Goal: Task Accomplishment & Management: Complete application form

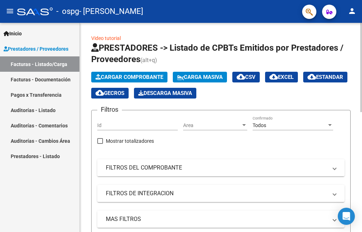
click at [130, 76] on span "Cargar Comprobante" at bounding box center [129, 77] width 68 height 6
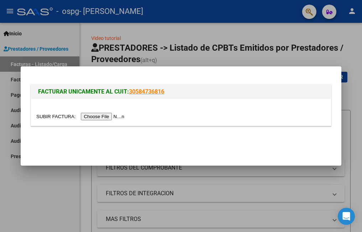
click at [102, 116] on input "file" at bounding box center [81, 116] width 90 height 7
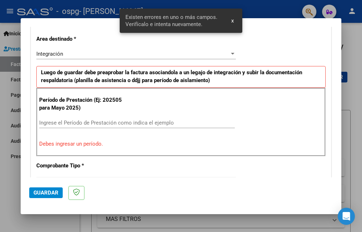
scroll to position [173, 0]
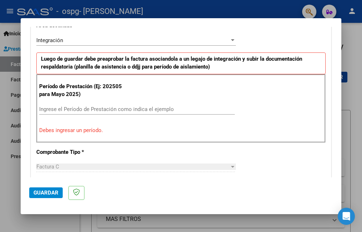
click at [117, 107] on input "Ingrese el Período de Prestación como indica el ejemplo" at bounding box center [137, 109] width 196 height 6
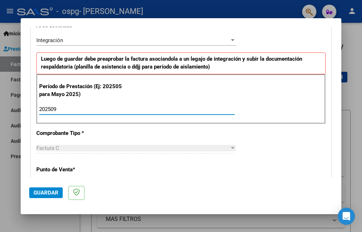
type input "202509"
click at [231, 148] on div at bounding box center [233, 148] width 4 height 2
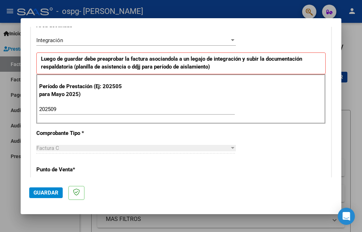
click at [231, 148] on div at bounding box center [233, 148] width 4 height 2
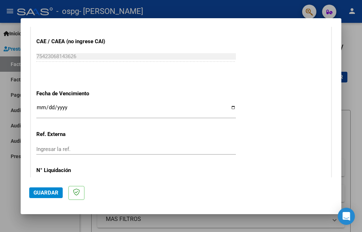
scroll to position [498, 0]
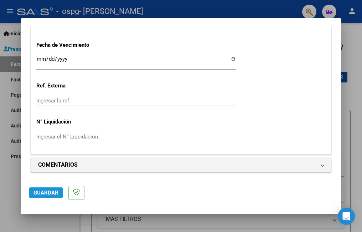
click at [49, 193] on span "Guardar" at bounding box center [45, 192] width 25 height 6
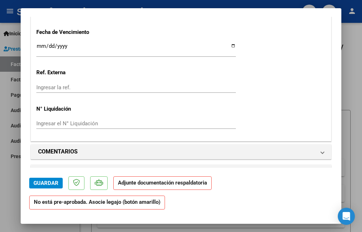
scroll to position [677, 0]
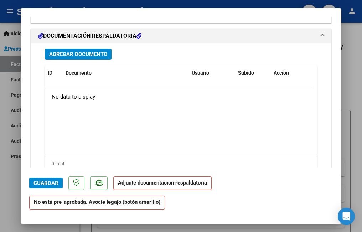
click at [311, 142] on datatable-body "No data to display" at bounding box center [178, 121] width 267 height 66
click at [87, 54] on span "Agregar Documento" at bounding box center [78, 54] width 58 height 6
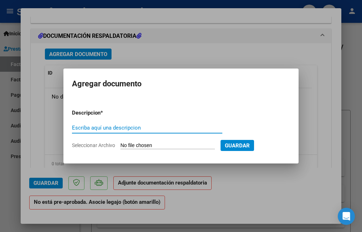
click at [96, 143] on span "Seleccionar Archivo" at bounding box center [93, 145] width 43 height 6
click at [120, 143] on input "Seleccionar Archivo" at bounding box center [167, 145] width 94 height 7
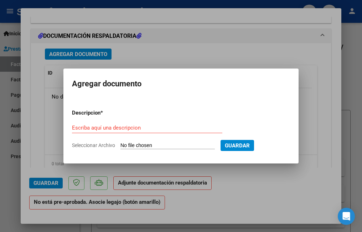
type input "C:\fakepath\AUTORIZACIONES 2025. [PERSON_NAME]..odt"
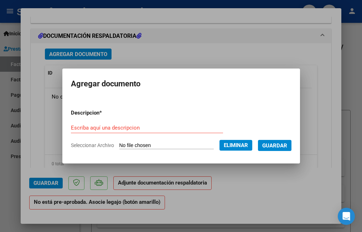
click at [287, 144] on span "Guardar" at bounding box center [274, 145] width 25 height 6
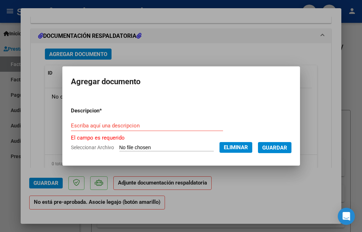
click at [71, 123] on input "Escriba aquí una descripcion" at bounding box center [147, 125] width 152 height 6
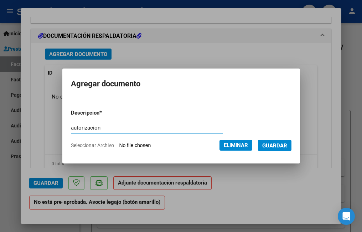
type input "autorizacion"
click at [283, 145] on span "Guardar" at bounding box center [274, 145] width 25 height 6
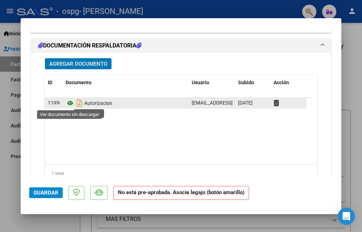
click at [70, 104] on icon at bounding box center [70, 103] width 9 height 9
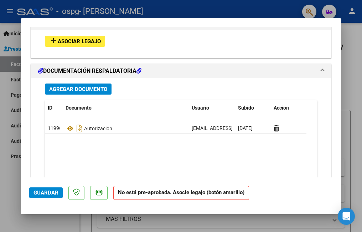
scroll to position [659, 0]
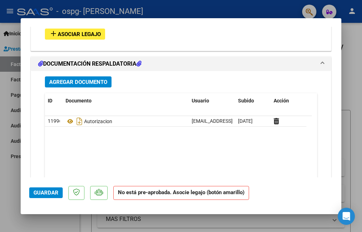
click at [84, 35] on span "Asociar Legajo" at bounding box center [79, 34] width 43 height 6
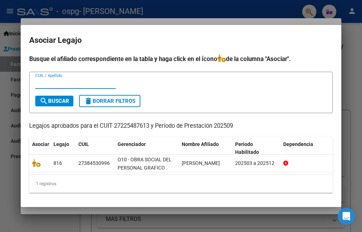
click at [41, 81] on input "CUIL / Apellido" at bounding box center [75, 83] width 80 height 6
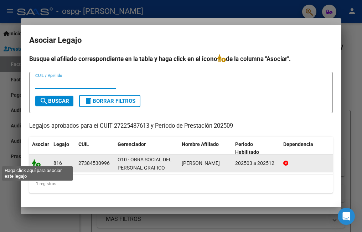
click at [37, 163] on icon at bounding box center [36, 163] width 9 height 8
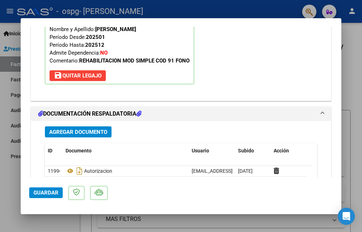
scroll to position [815, 0]
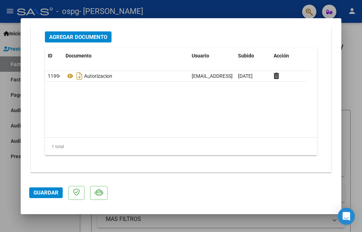
click at [38, 192] on span "Guardar" at bounding box center [45, 192] width 25 height 6
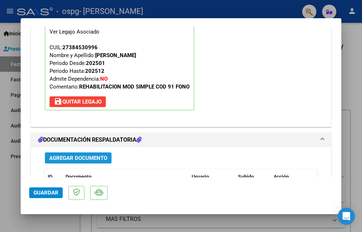
click at [72, 158] on span "Agregar Documento" at bounding box center [78, 158] width 58 height 6
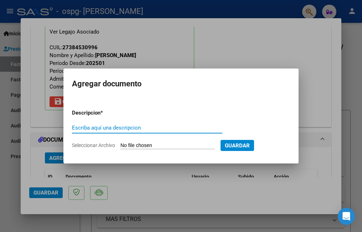
click at [93, 145] on span "Seleccionar Archivo" at bounding box center [93, 145] width 43 height 6
click at [120, 145] on input "Seleccionar Archivo" at bounding box center [167, 145] width 94 height 7
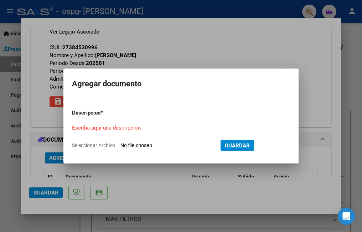
type input "C:\fakepath\CamScanner [DATE] 19.32.pdf"
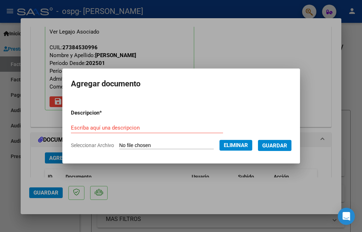
click at [76, 144] on span "Seleccionar Archivo" at bounding box center [92, 145] width 43 height 6
click at [246, 142] on span "Eliminar" at bounding box center [236, 145] width 24 height 6
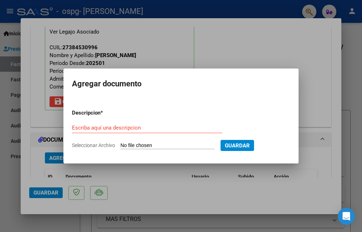
click at [88, 146] on span "Seleccionar Archivo" at bounding box center [93, 145] width 43 height 6
click at [120, 146] on input "Seleccionar Archivo" at bounding box center [167, 145] width 94 height 7
click at [86, 145] on span "Seleccionar Archivo" at bounding box center [93, 145] width 43 height 6
click at [120, 145] on input "Seleccionar Archivo" at bounding box center [167, 145] width 94 height 7
type input "C:\fakepath\CamScanner [DATE] 19.32 (1).pdf"
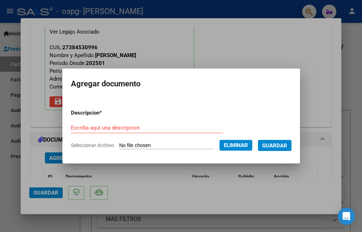
click at [287, 144] on span "Guardar" at bounding box center [274, 145] width 25 height 6
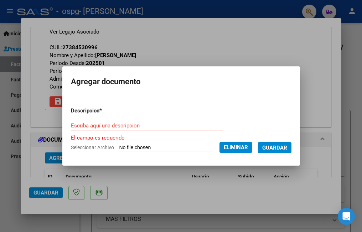
click at [71, 125] on input "Escriba aquí una descripcion" at bounding box center [147, 125] width 152 height 6
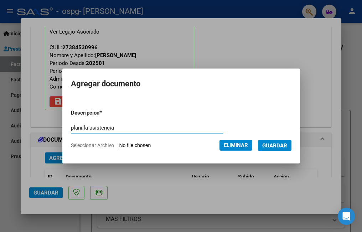
type input "planilla asistencia"
click at [284, 146] on span "Guardar" at bounding box center [274, 145] width 25 height 6
